Goal: Transaction & Acquisition: Purchase product/service

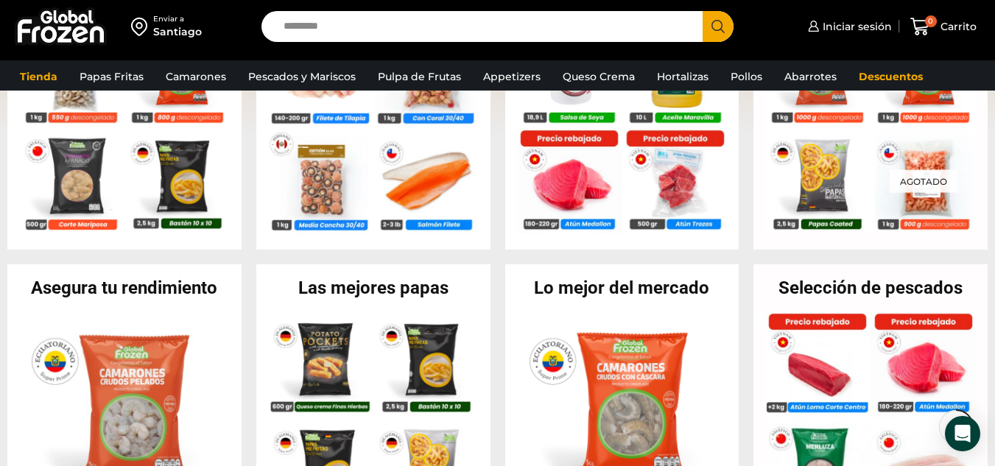
scroll to position [476, 0]
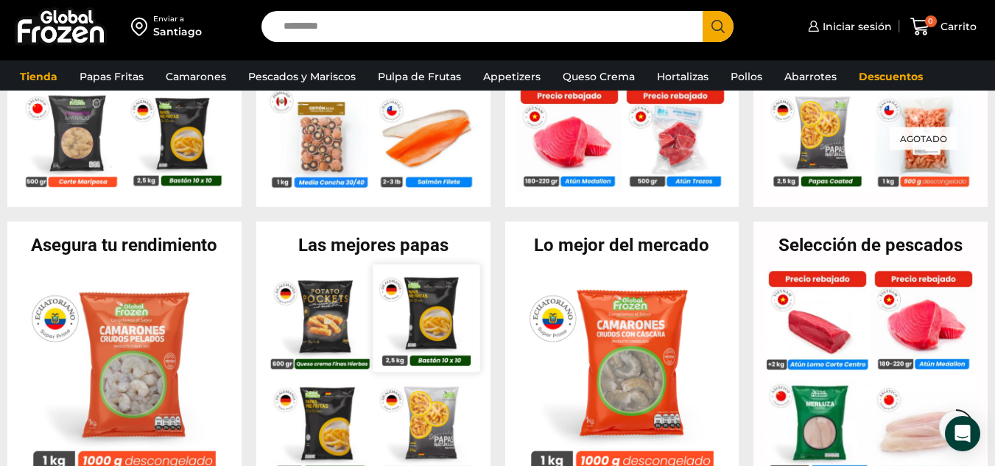
click at [378, 312] on img at bounding box center [426, 317] width 107 height 107
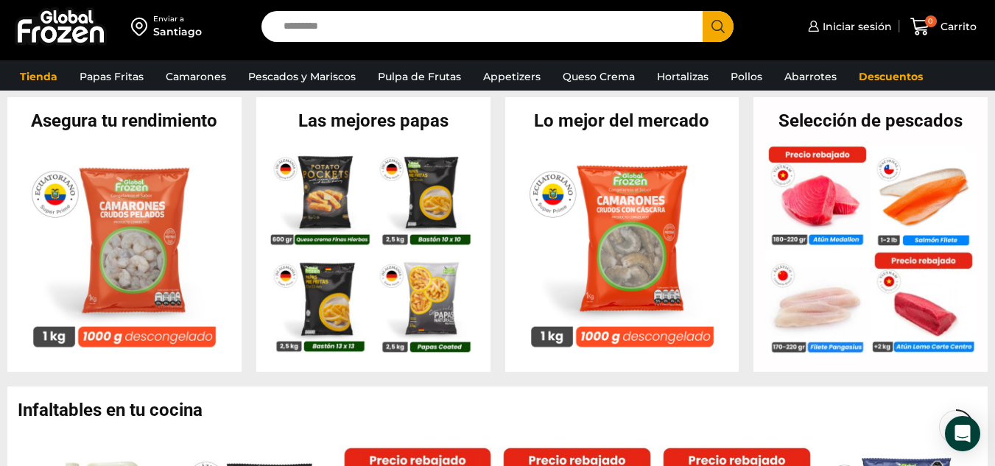
scroll to position [579, 0]
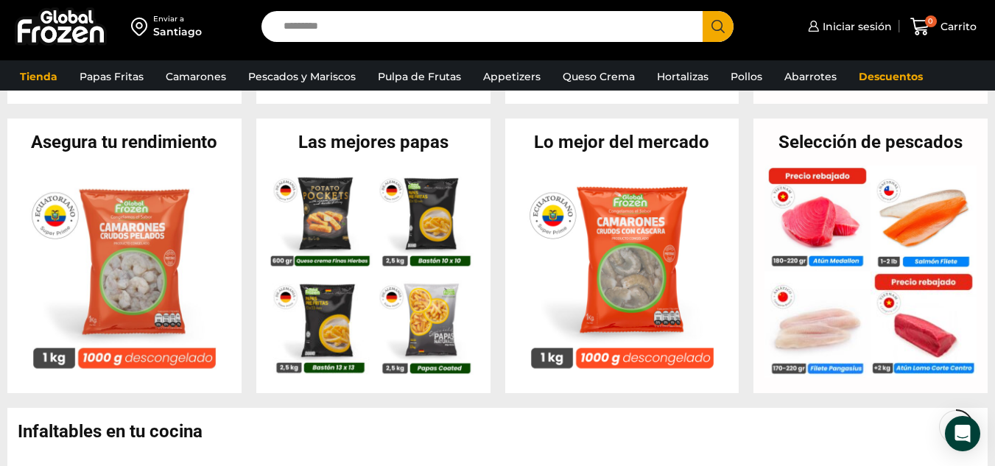
click at [399, 146] on h2 "Las mejores papas" at bounding box center [373, 142] width 234 height 18
click at [438, 325] on img at bounding box center [426, 321] width 107 height 107
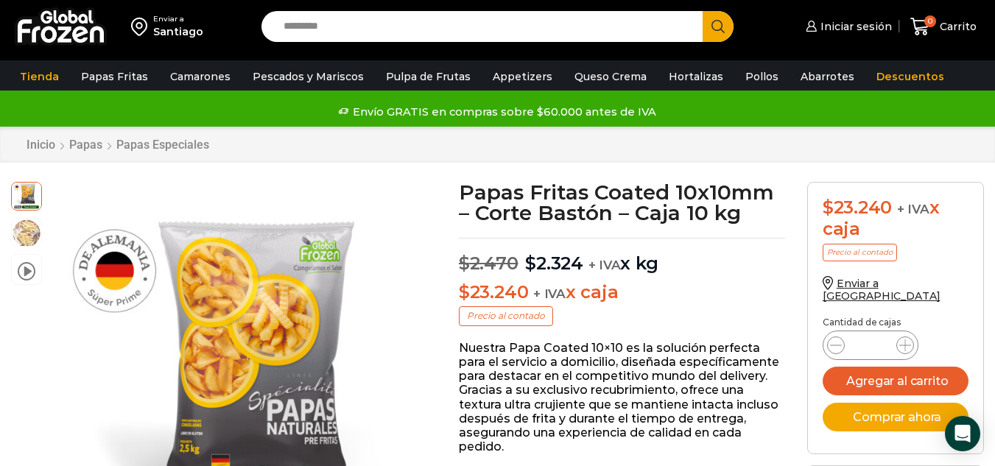
click at [315, 32] on input "Search input" at bounding box center [485, 26] width 419 height 31
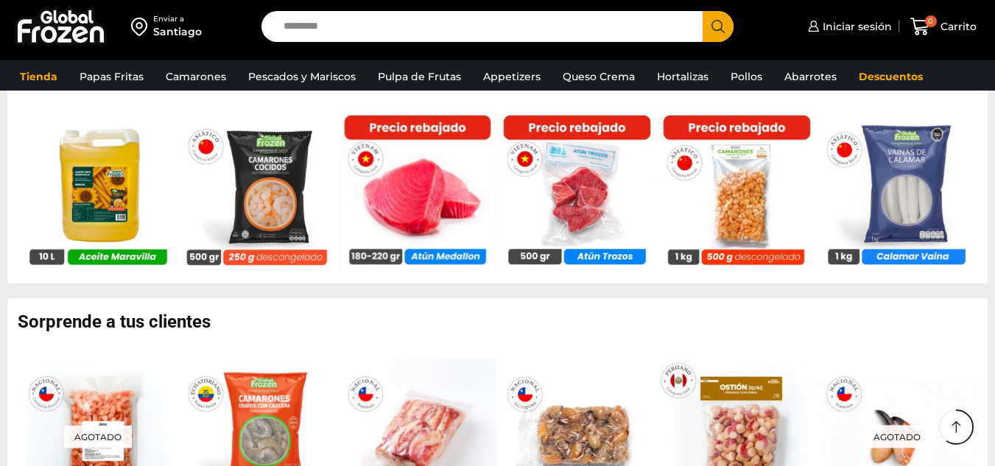
scroll to position [979, 0]
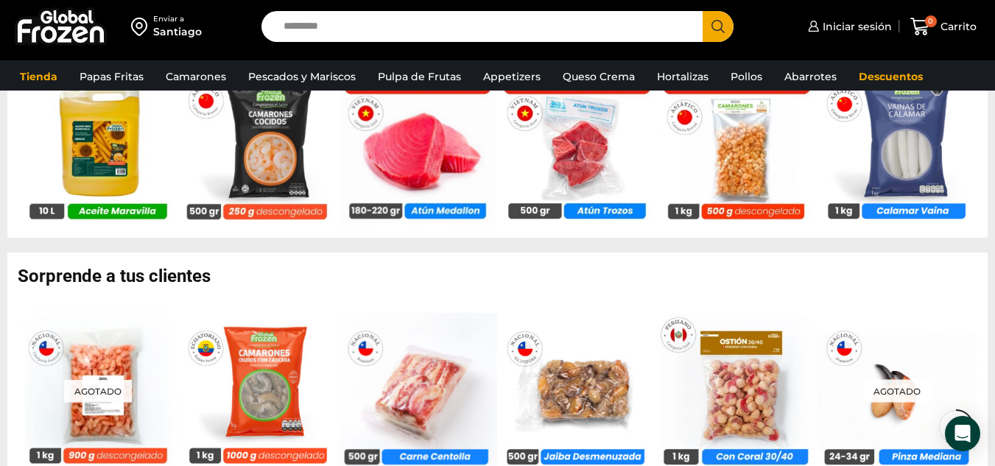
click at [315, 32] on input "Search input" at bounding box center [485, 26] width 419 height 31
type input "**********"
click at [703, 11] on button "Search" at bounding box center [718, 26] width 31 height 31
click at [466, 25] on input "Search input" at bounding box center [485, 26] width 419 height 31
type input "*****"
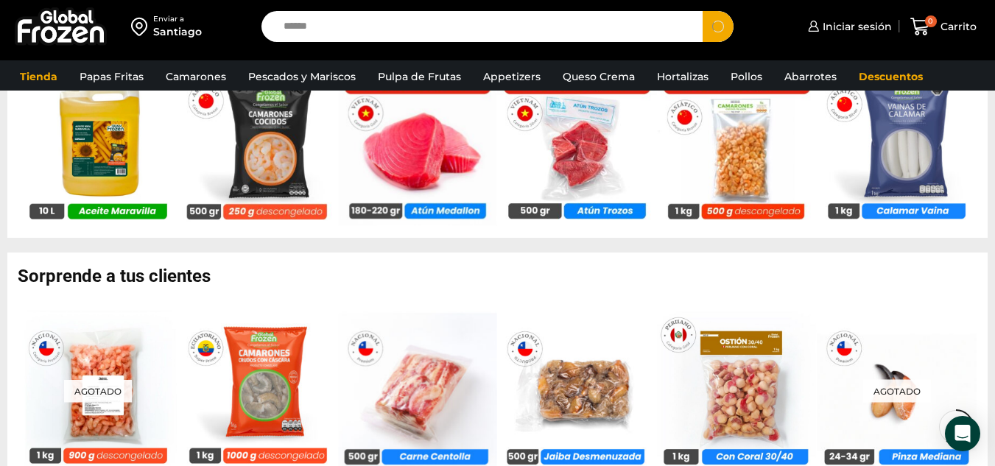
click at [703, 11] on button "Search" at bounding box center [718, 26] width 31 height 31
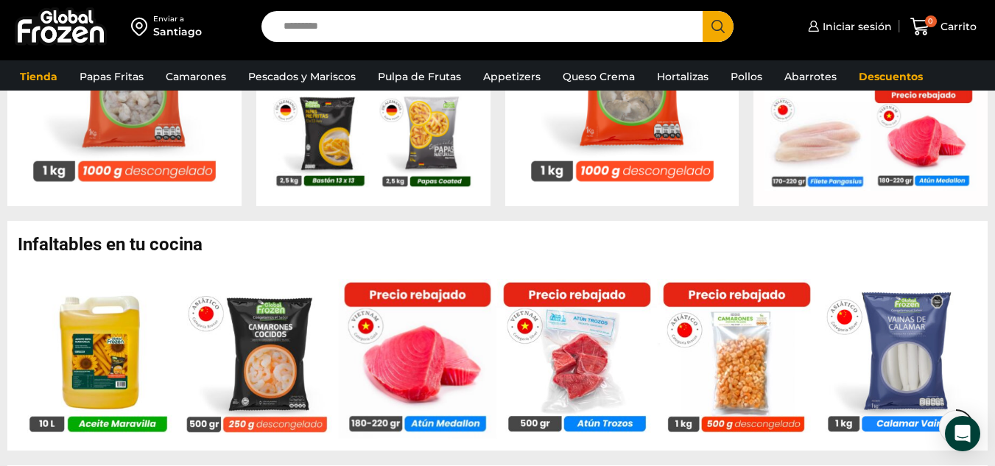
scroll to position [720, 0]
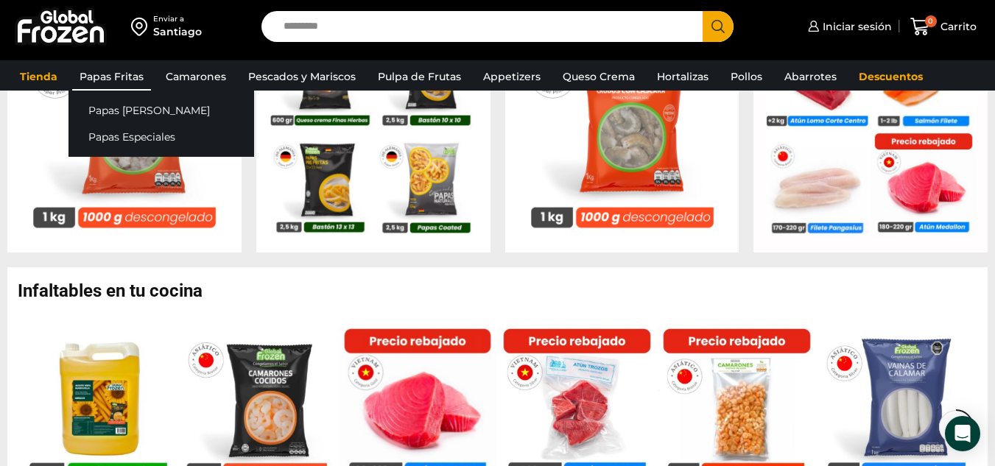
click at [136, 78] on link "Papas Fritas" at bounding box center [111, 77] width 79 height 28
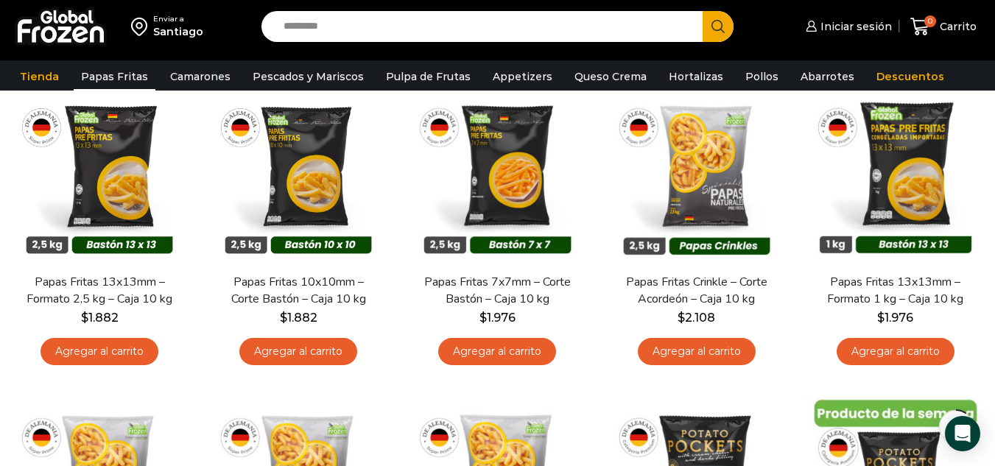
scroll to position [145, 0]
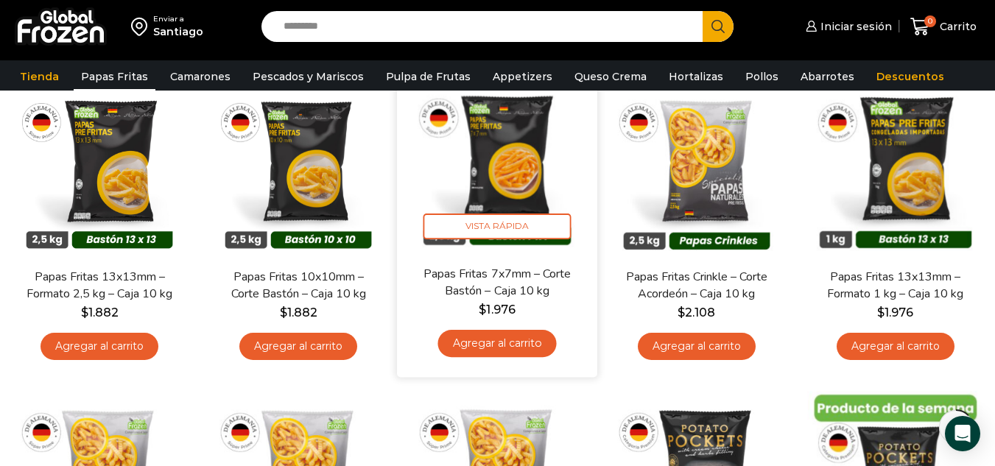
click at [534, 270] on link "Papas Fritas 7x7mm – Corte Bastón – Caja 10 kg" at bounding box center [498, 282] width 161 height 35
